Goal: Task Accomplishment & Management: Manage account settings

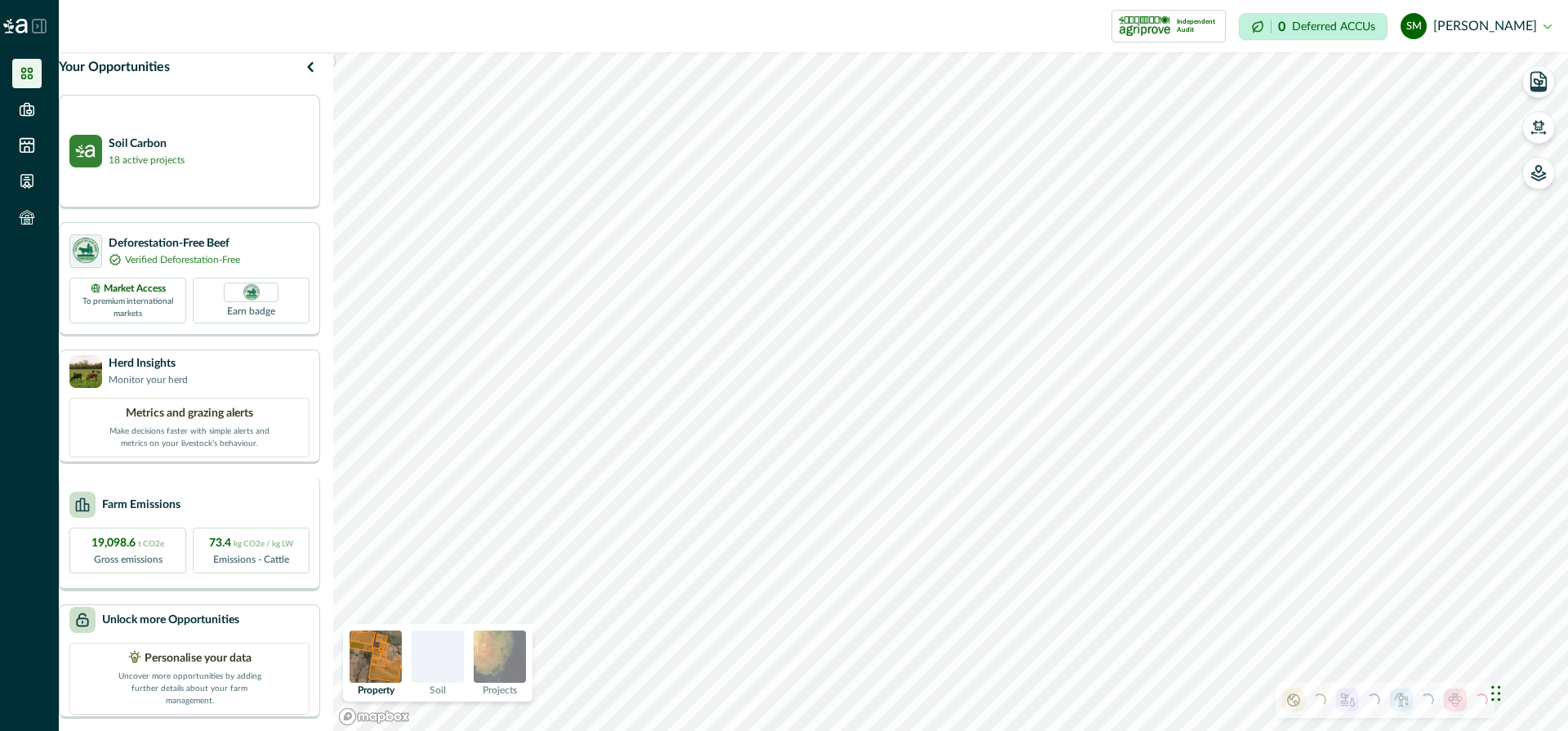
click at [258, 509] on div "Farm Emissions" at bounding box center [189, 505] width 240 height 26
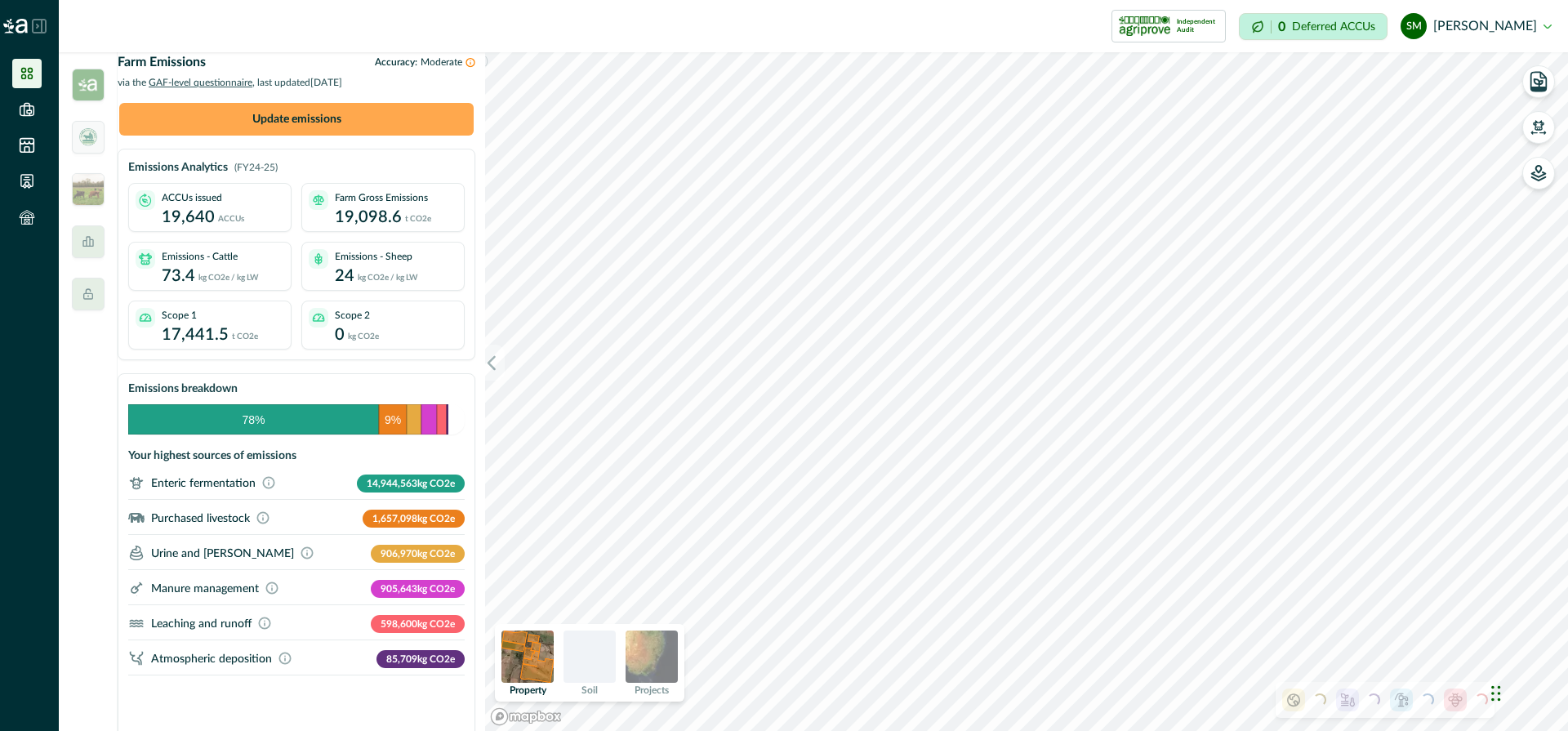
click at [317, 134] on button "Update emissions" at bounding box center [296, 118] width 354 height 32
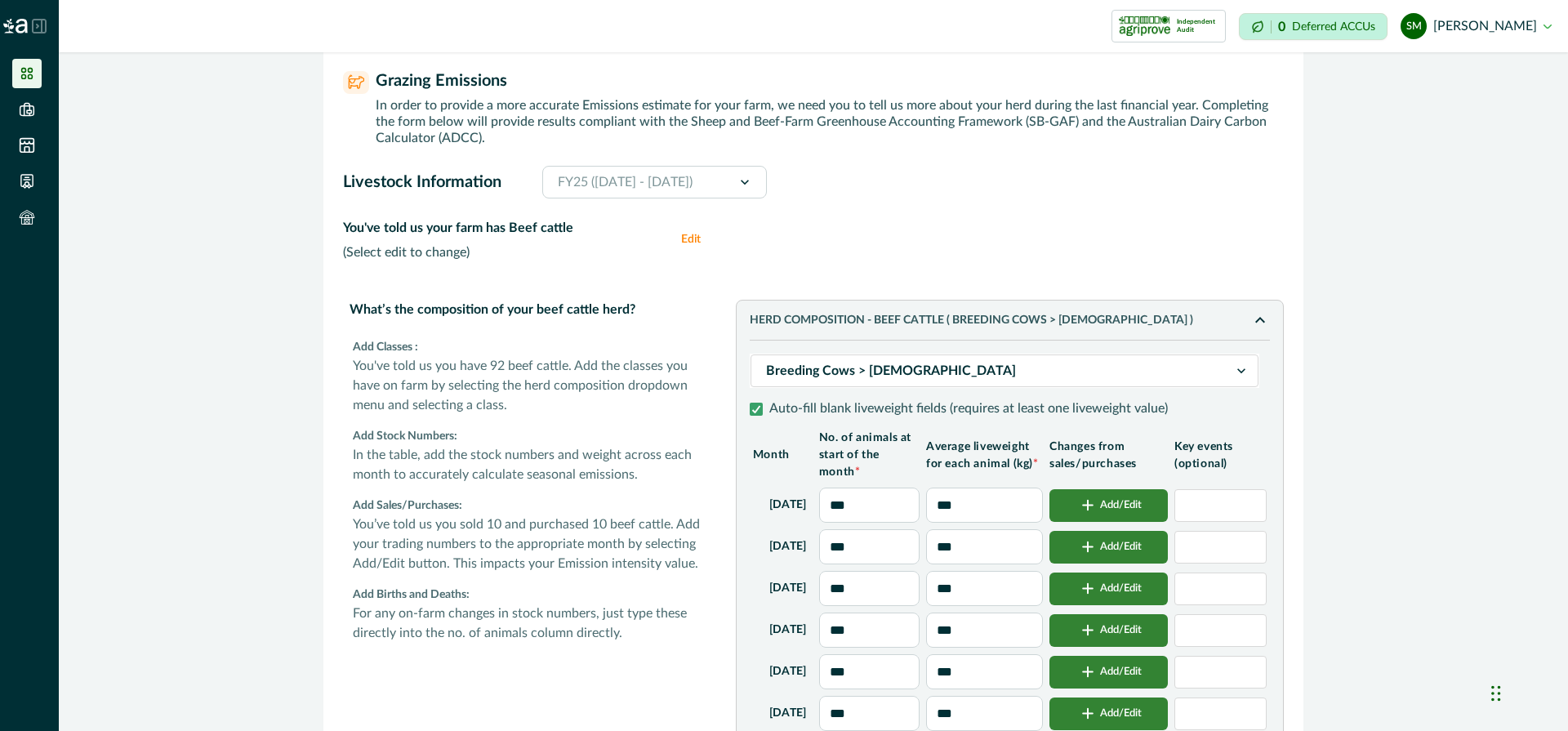
scroll to position [29, 0]
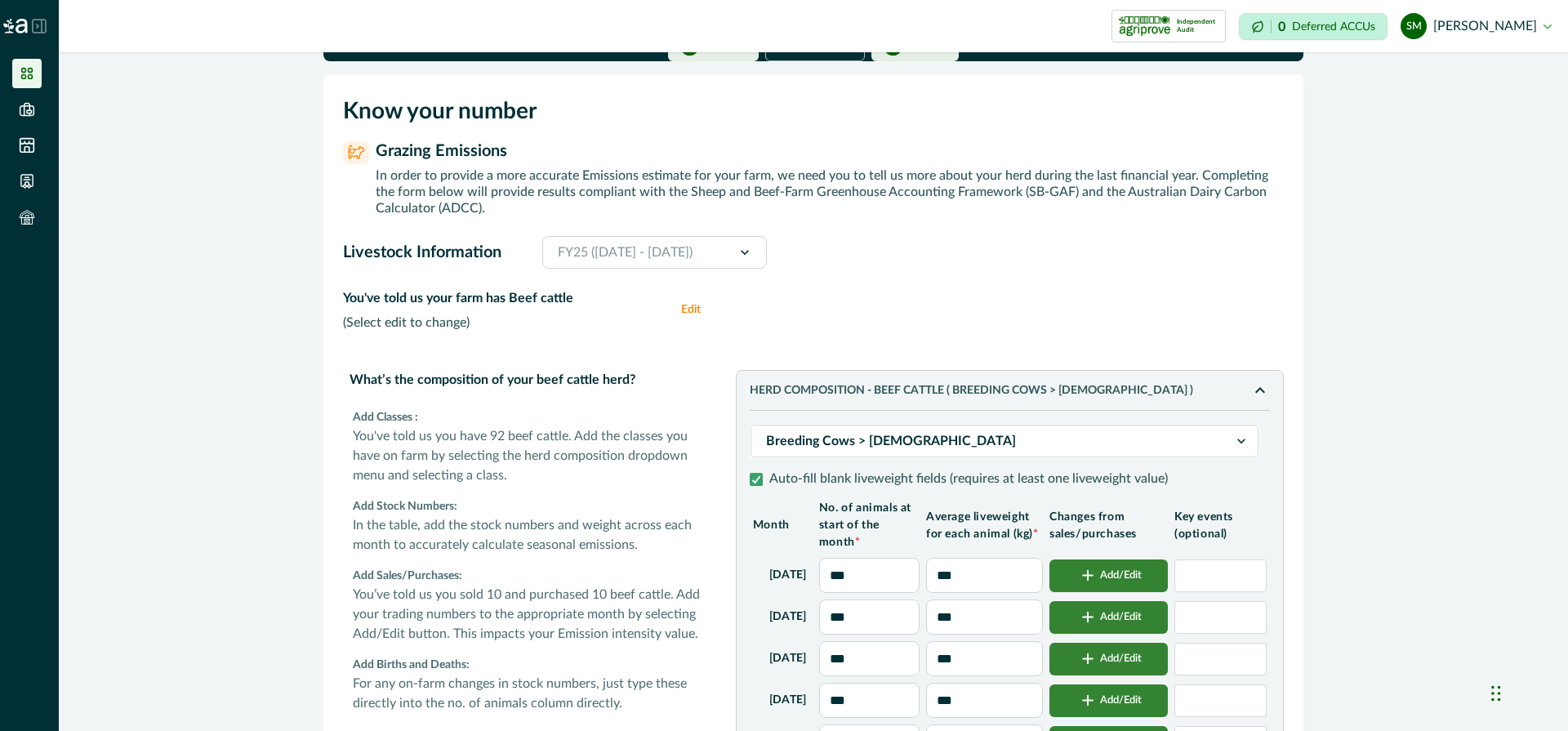
click at [691, 330] on button "Edit" at bounding box center [697, 309] width 32 height 42
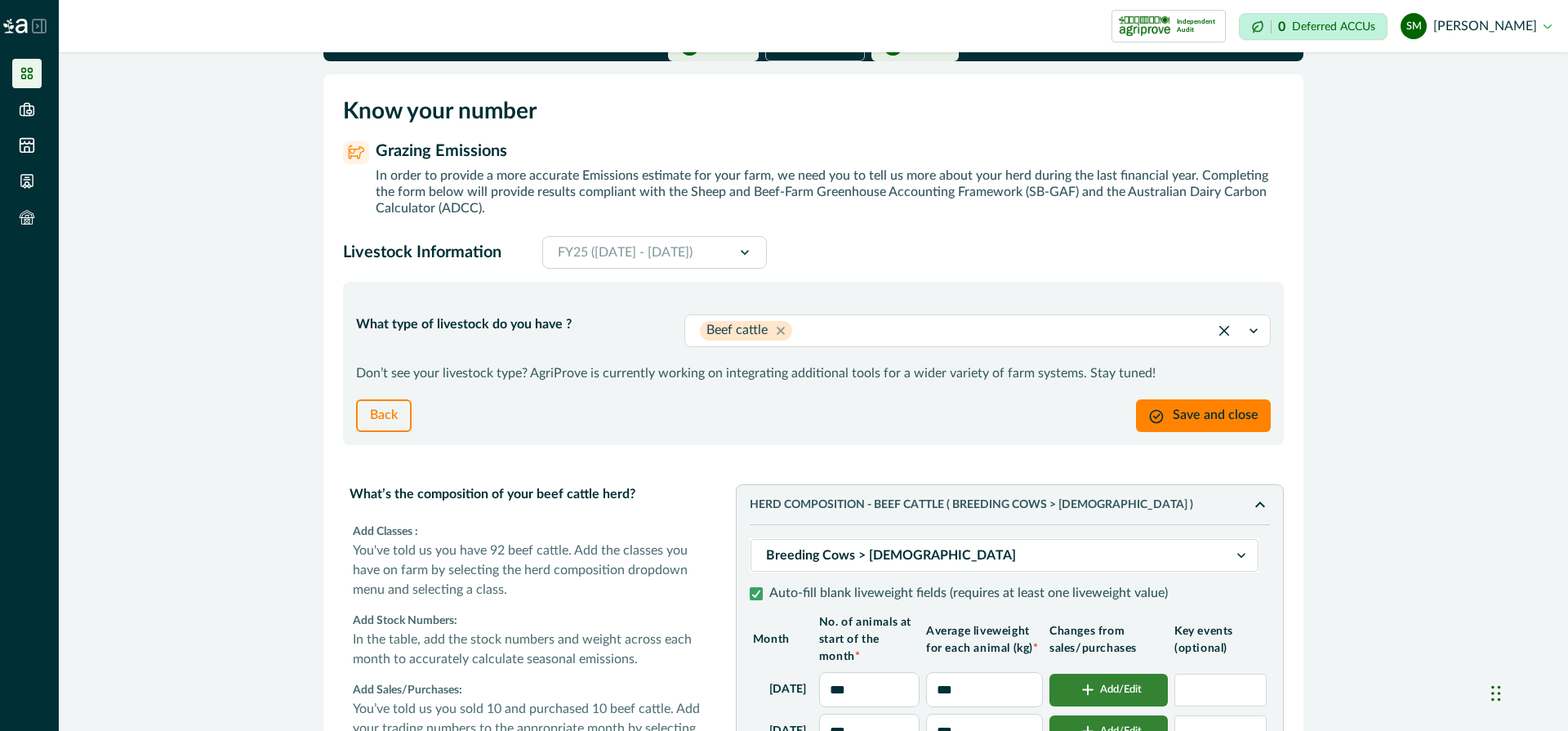
click at [829, 342] on div at bounding box center [994, 330] width 398 height 23
click at [804, 402] on div "Sheep" at bounding box center [976, 401] width 584 height 30
click at [1218, 432] on button "Save and close" at bounding box center [1203, 415] width 135 height 32
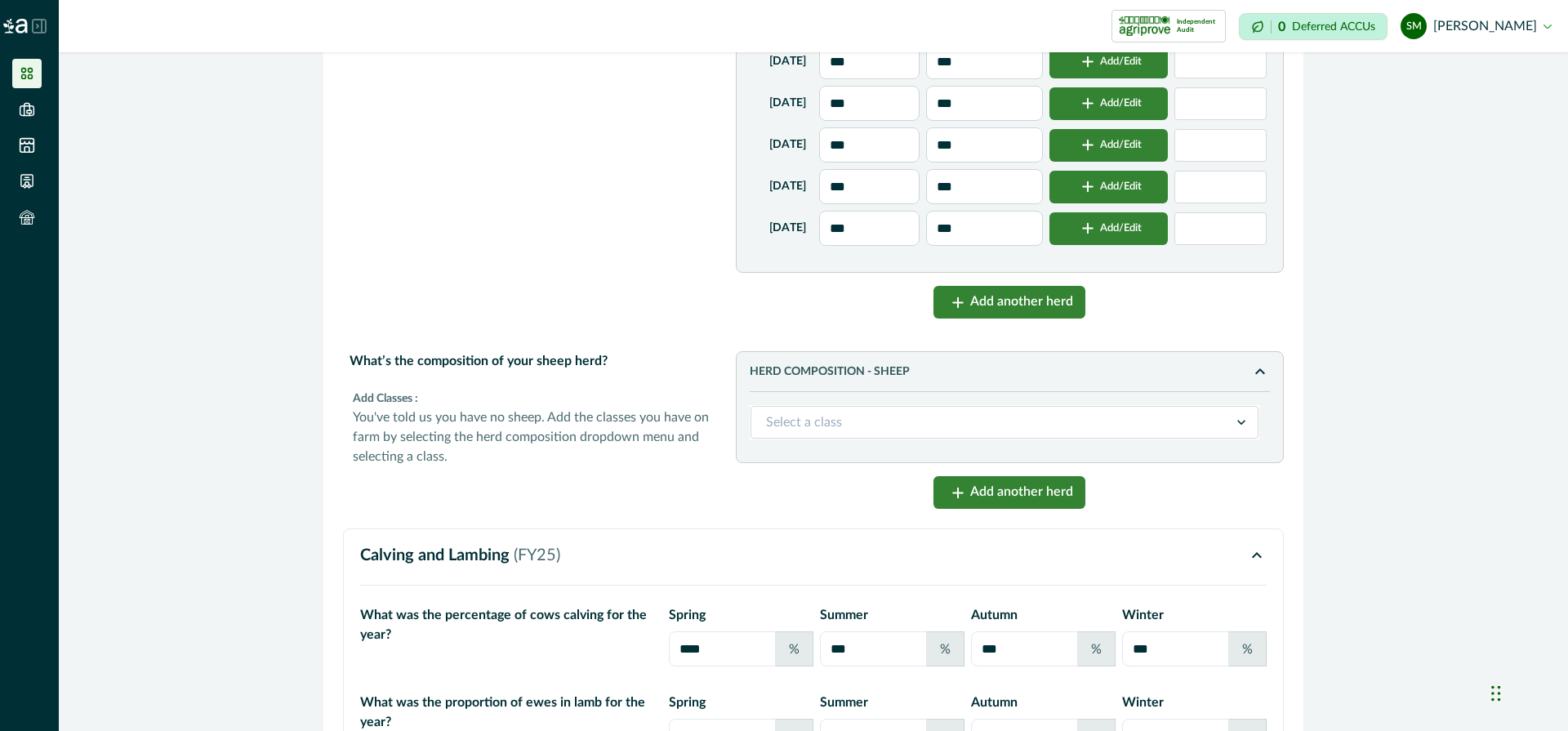
scroll to position [839, 0]
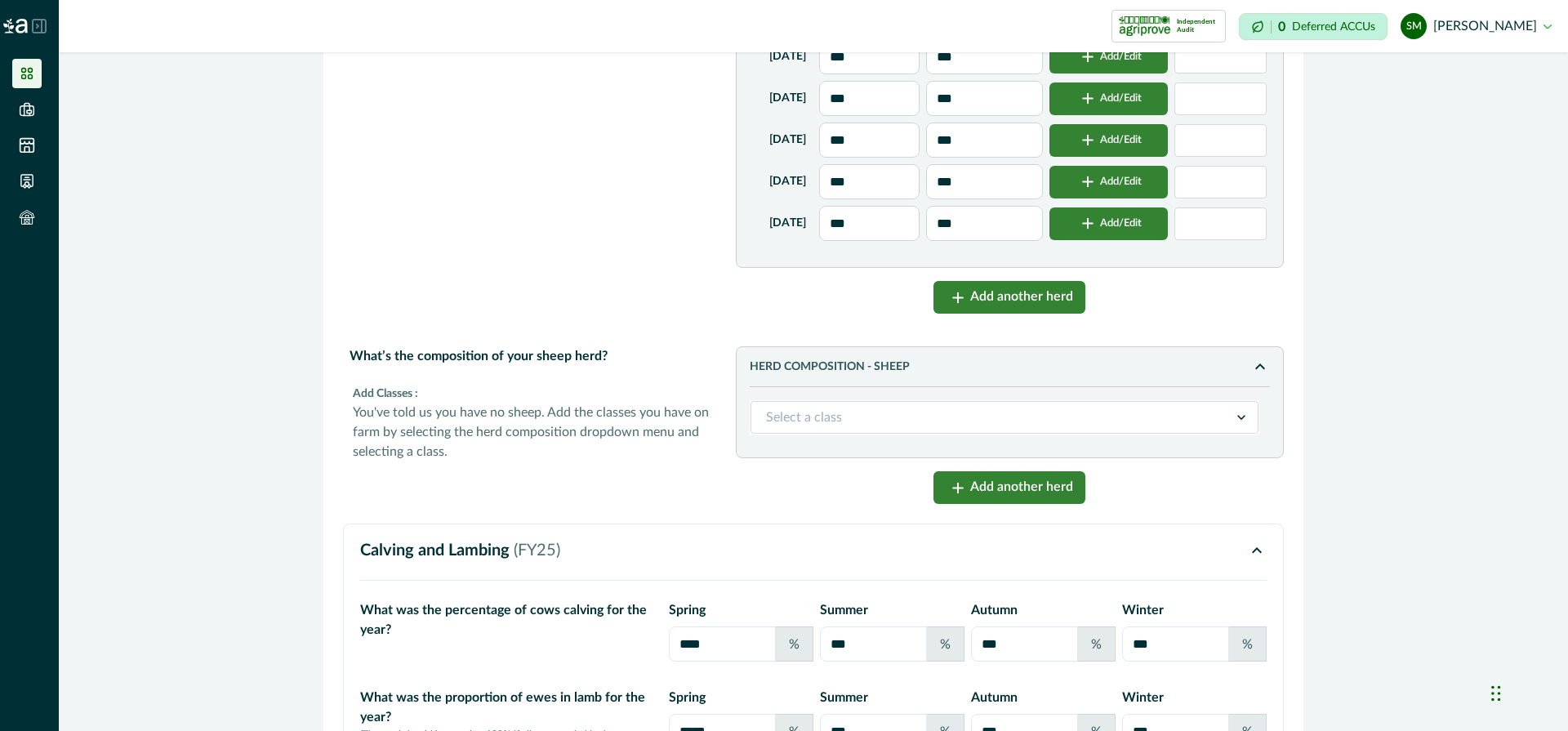
click at [1167, 428] on div at bounding box center [990, 417] width 449 height 23
